Goal: Check status: Check status

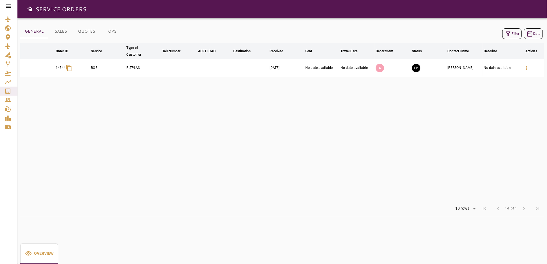
click at [5, 3] on icon at bounding box center [8, 6] width 7 height 7
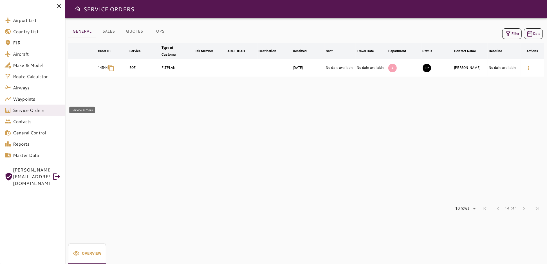
click at [31, 110] on span "Service Orders" at bounding box center [37, 110] width 48 height 7
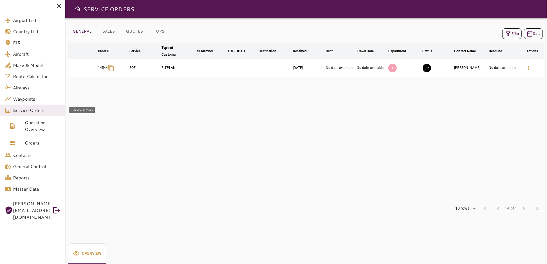
click at [42, 111] on span "Service Orders" at bounding box center [37, 110] width 48 height 7
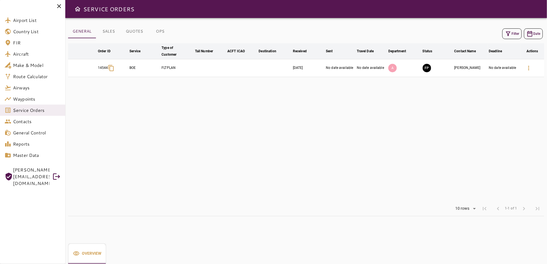
click at [515, 32] on button "Filter" at bounding box center [512, 33] width 19 height 11
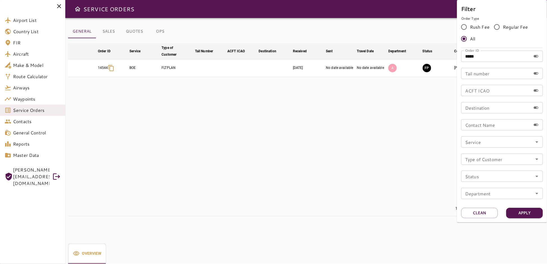
click at [500, 54] on input "*****" at bounding box center [497, 56] width 70 height 11
type input "*****"
click at [520, 216] on button "Apply" at bounding box center [525, 213] width 37 height 10
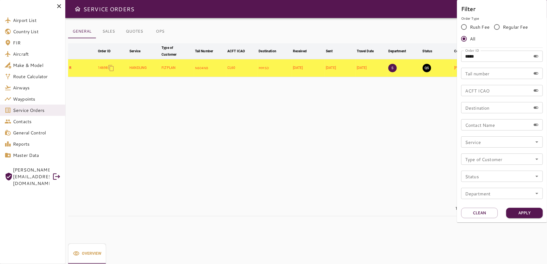
click at [369, 144] on div at bounding box center [273, 132] width 547 height 264
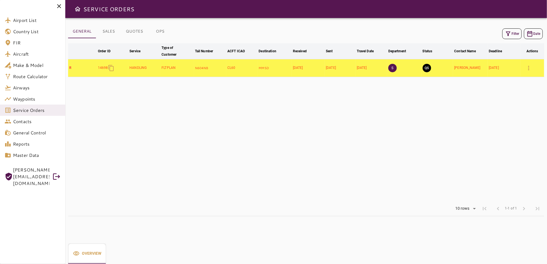
click at [59, 6] on icon at bounding box center [59, 6] width 4 height 4
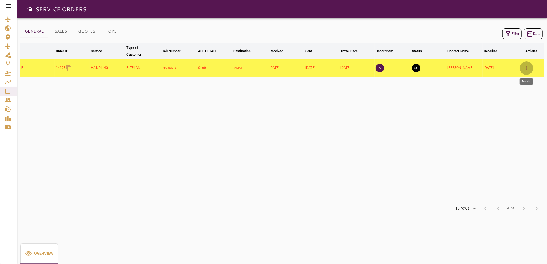
click at [527, 66] on icon "button" at bounding box center [526, 68] width 1 height 5
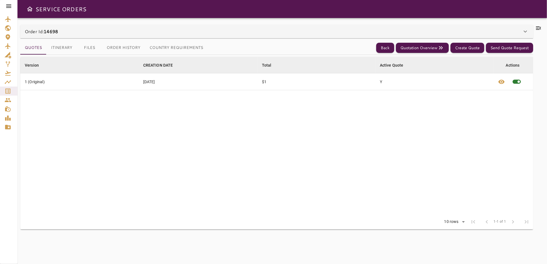
click at [429, 26] on div "Order Id: 14698" at bounding box center [276, 32] width 513 height 14
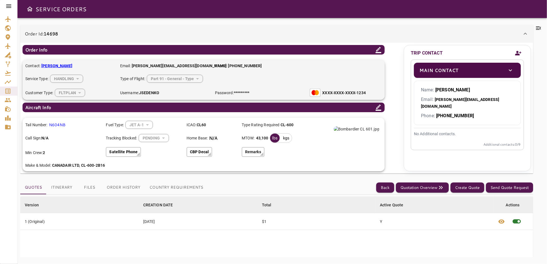
click at [523, 32] on icon at bounding box center [525, 33] width 7 height 7
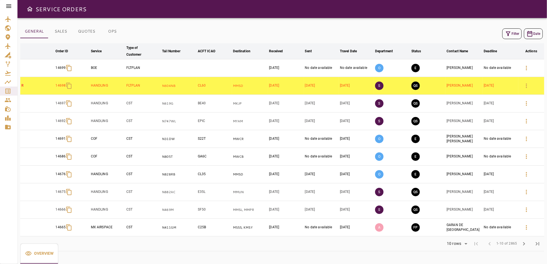
click at [115, 31] on button "OPS" at bounding box center [112, 32] width 25 height 14
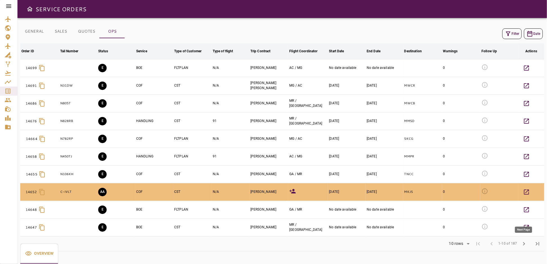
click at [525, 244] on span "chevron_right" at bounding box center [524, 244] width 7 height 7
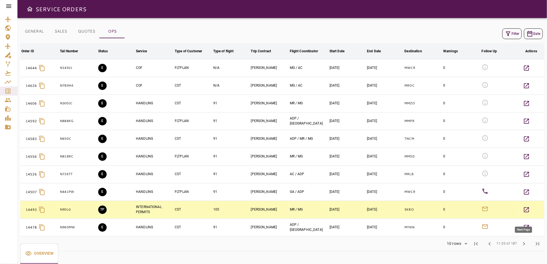
click at [525, 242] on span "chevron_right" at bounding box center [524, 244] width 7 height 7
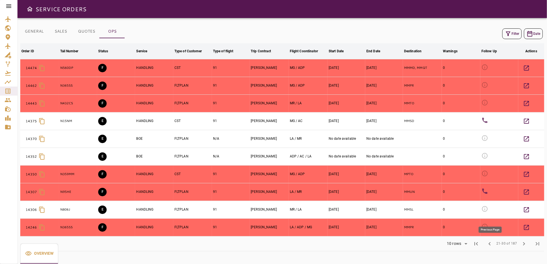
click at [492, 246] on span "chevron_left" at bounding box center [490, 244] width 7 height 7
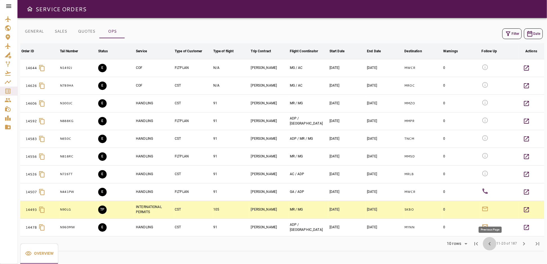
click at [492, 246] on span "chevron_left" at bounding box center [490, 244] width 7 height 7
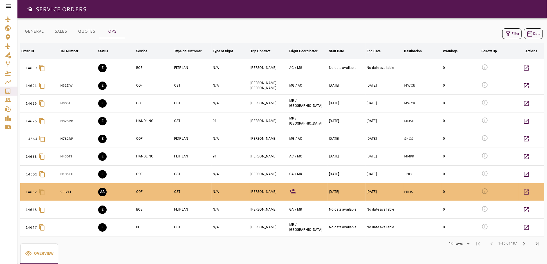
click at [8, 6] on icon at bounding box center [8, 6] width 5 height 3
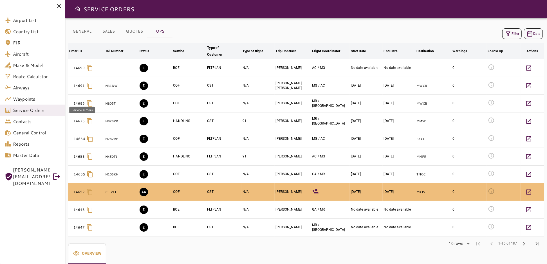
click at [34, 109] on span "Service Orders" at bounding box center [37, 110] width 48 height 7
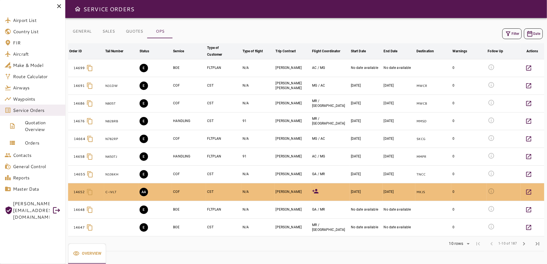
click at [88, 22] on div "GENERAL SALES QUOTES OPS Filter Date Order ID arrow_downward Tail Number arrow_…" at bounding box center [306, 141] width 482 height 246
click at [61, 7] on icon at bounding box center [59, 6] width 7 height 7
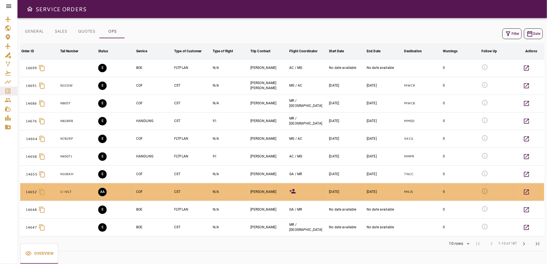
click at [508, 36] on icon "button" at bounding box center [508, 33] width 7 height 7
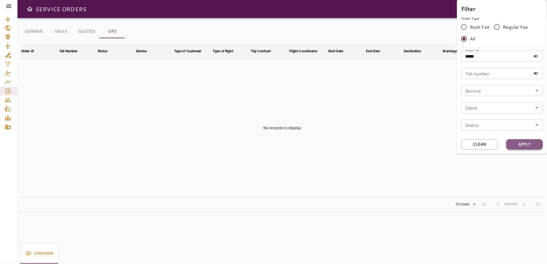
click at [530, 146] on button "Apply" at bounding box center [525, 144] width 37 height 10
click at [425, 143] on div at bounding box center [273, 132] width 547 height 264
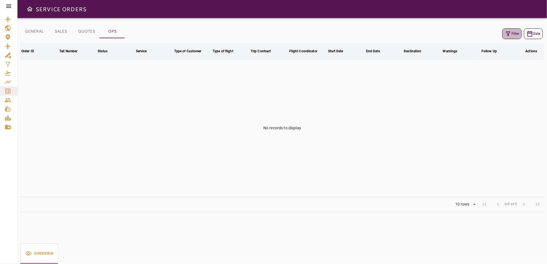
click at [512, 31] on button "Filter" at bounding box center [512, 33] width 19 height 11
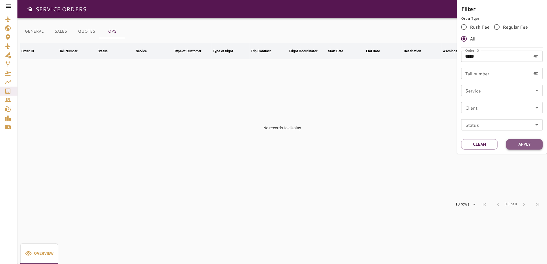
click at [520, 143] on button "Apply" at bounding box center [525, 144] width 37 height 10
click at [376, 118] on div at bounding box center [273, 132] width 547 height 264
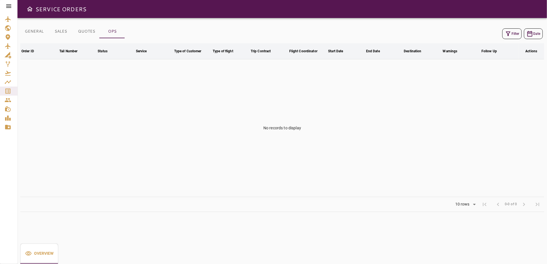
click at [30, 11] on icon "Open drawer" at bounding box center [30, 8] width 6 height 5
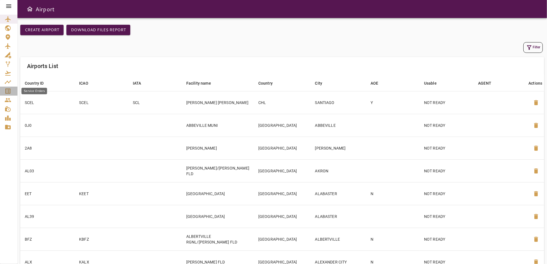
click at [6, 89] on icon "Service Orders" at bounding box center [8, 91] width 7 height 7
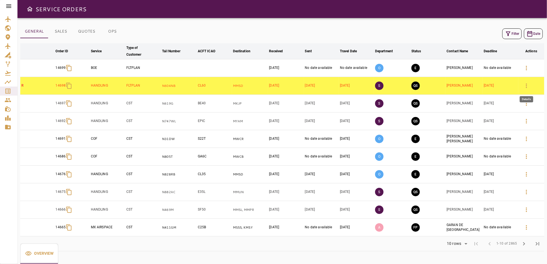
click at [525, 86] on icon "button" at bounding box center [527, 86] width 7 height 7
